Goal: Contribute content

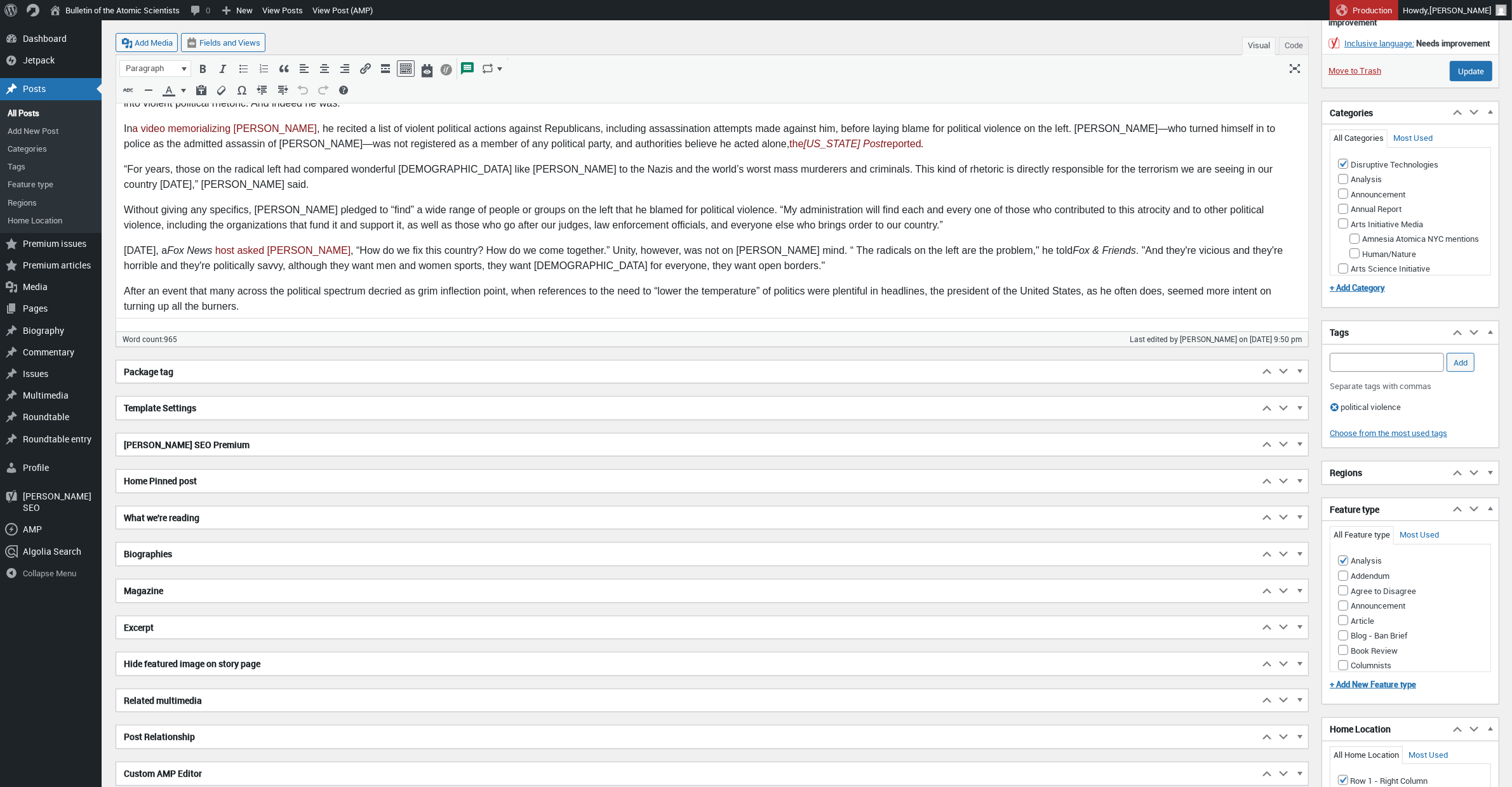
scroll to position [529, 0]
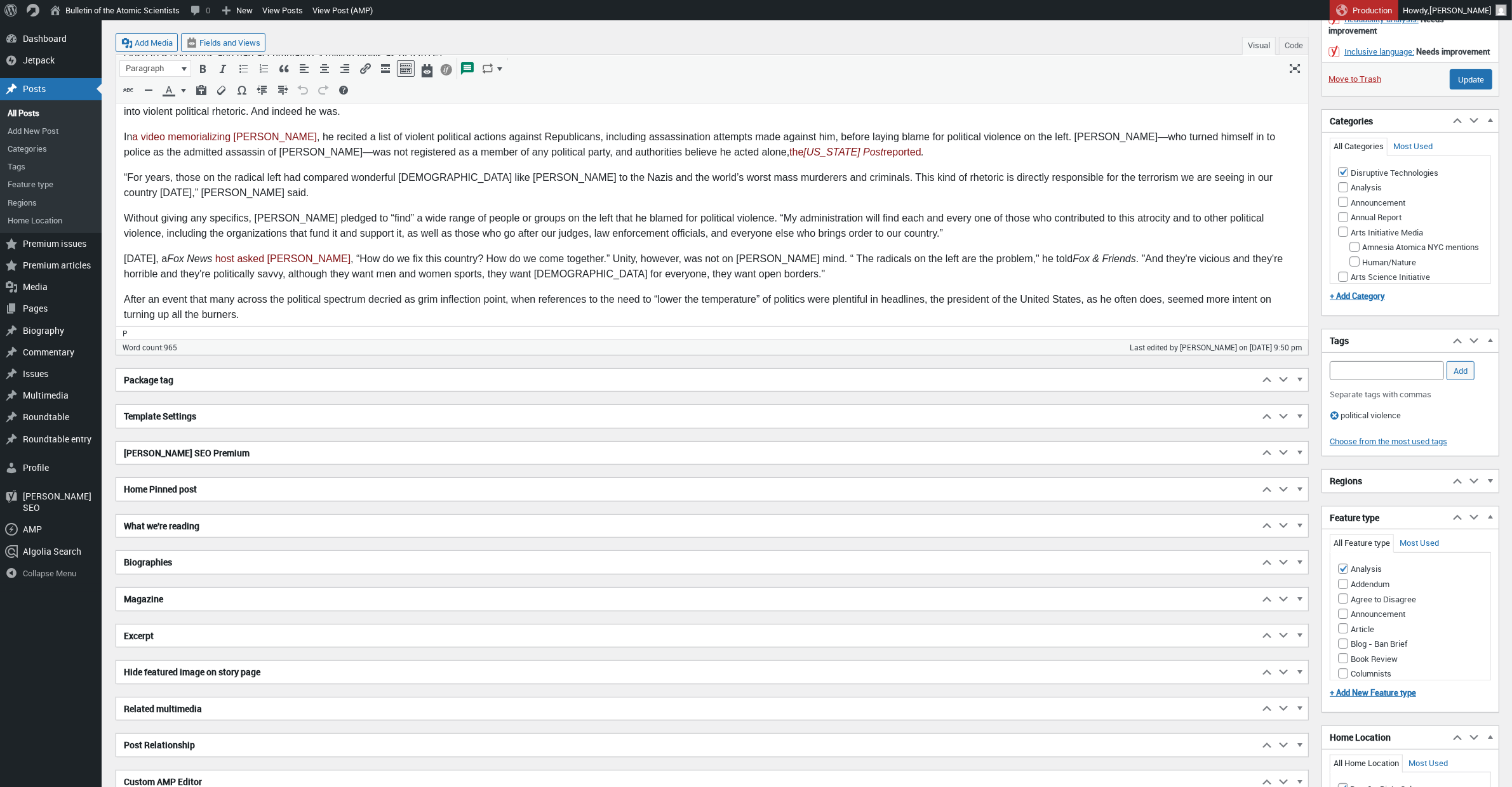
click at [417, 293] on p "After an event that many across the political spectrum decried as grim inflecti…" at bounding box center [711, 308] width 1176 height 31
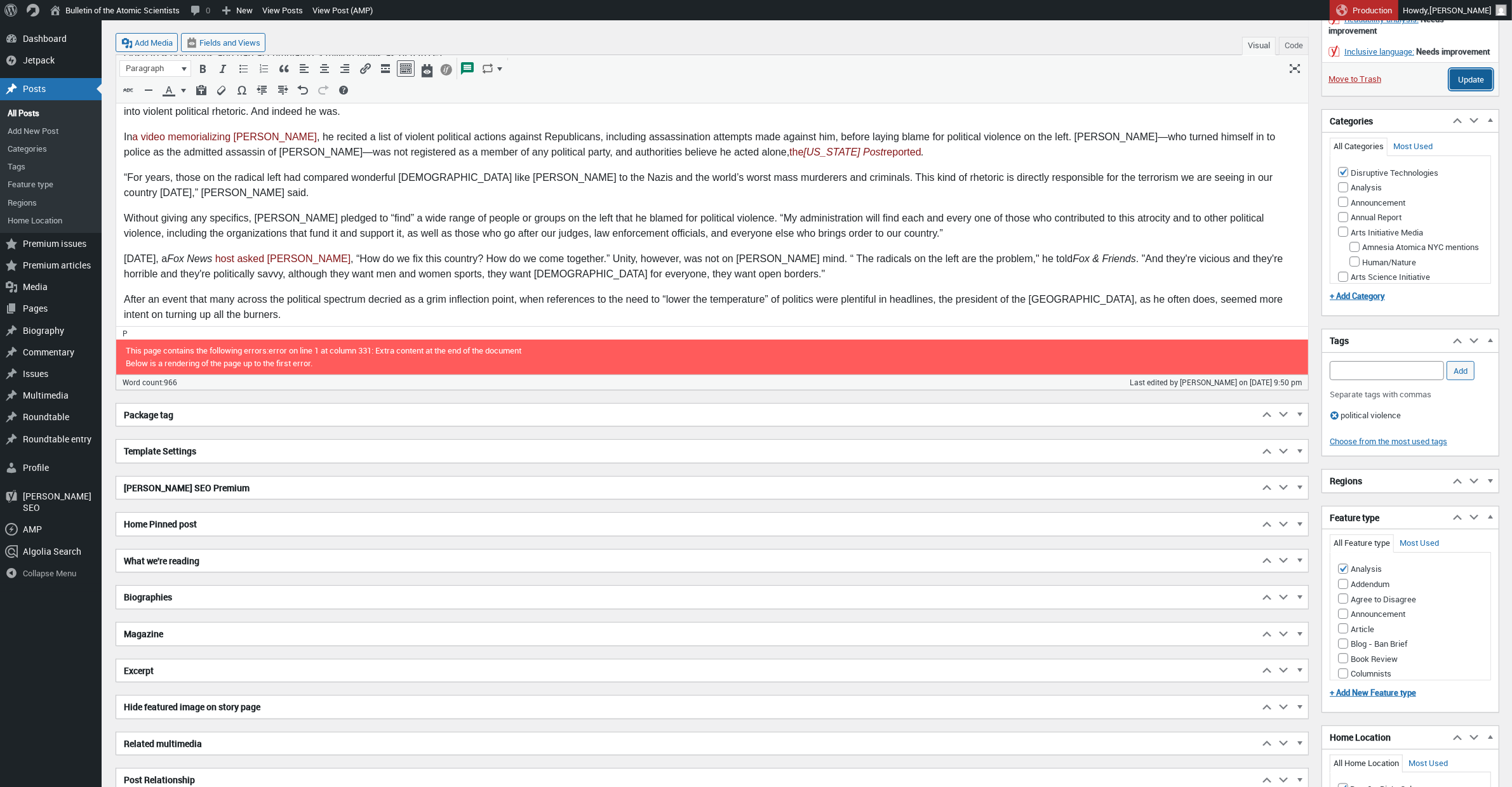
click at [1466, 89] on input "Update" at bounding box center [1470, 79] width 43 height 20
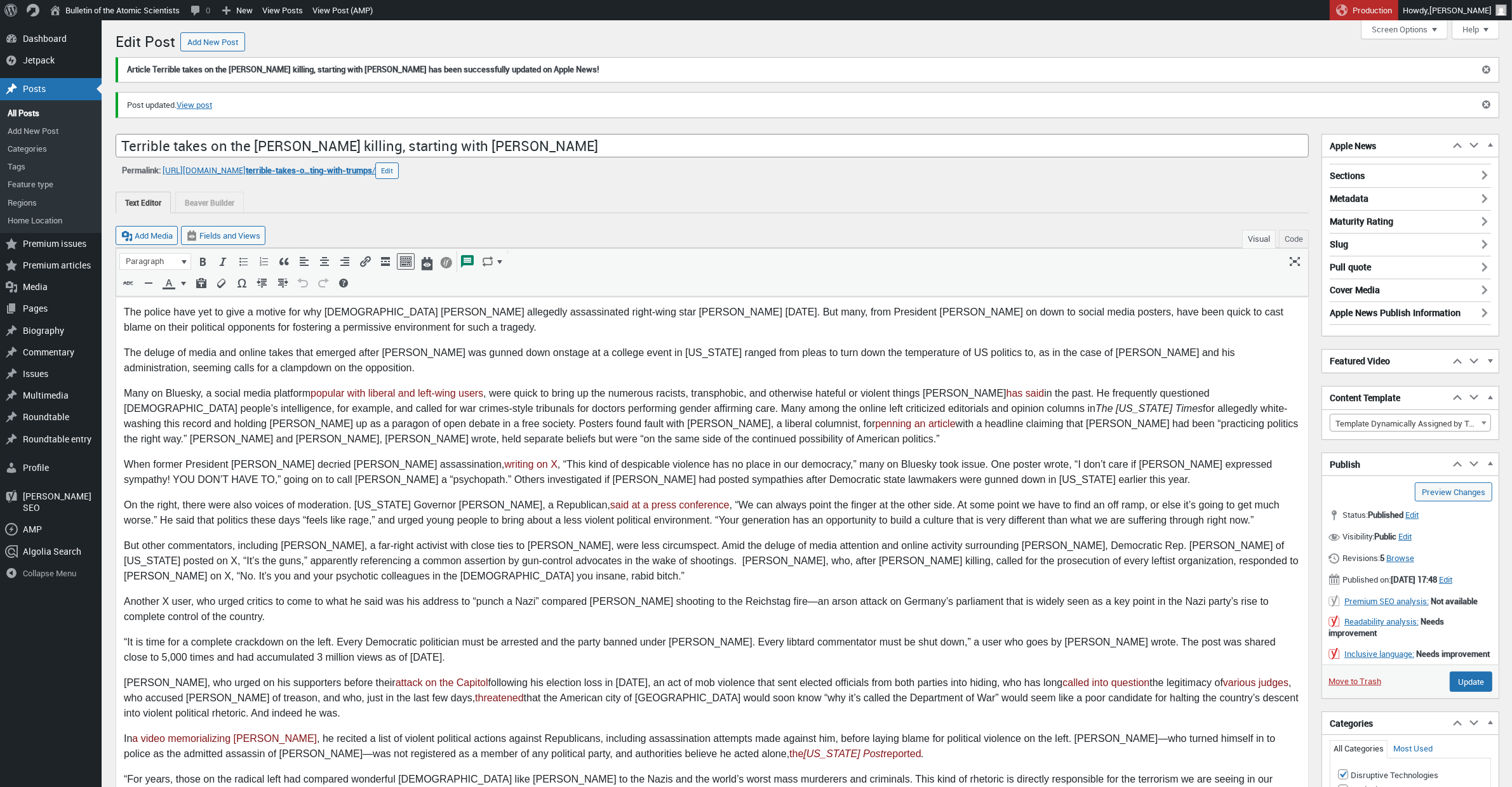
scroll to position [10, 0]
click at [35, 93] on div "Posts" at bounding box center [51, 89] width 101 height 22
